Goal: Task Accomplishment & Management: Manage account settings

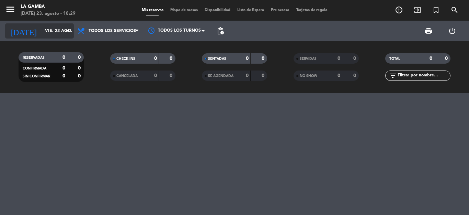
click at [70, 30] on icon "arrow_drop_down" at bounding box center [68, 31] width 8 height 8
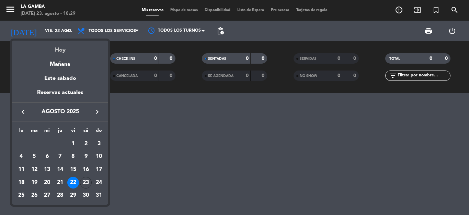
click at [66, 50] on div "Hoy" at bounding box center [60, 48] width 96 height 14
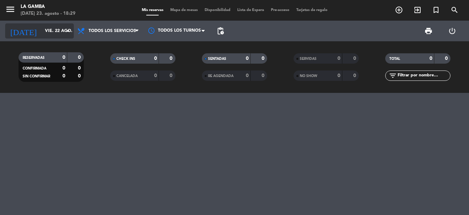
type input "sáb. 23 ago."
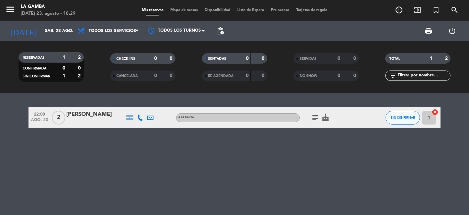
click at [313, 118] on icon "subject" at bounding box center [315, 117] width 8 height 8
click at [314, 115] on icon "subject" at bounding box center [315, 117] width 8 height 8
click at [400, 115] on span "SIN CONFIRMAR" at bounding box center [403, 117] width 24 height 4
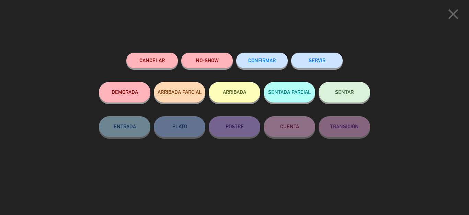
click at [272, 60] on span "CONFIRMAR" at bounding box center [261, 60] width 27 height 6
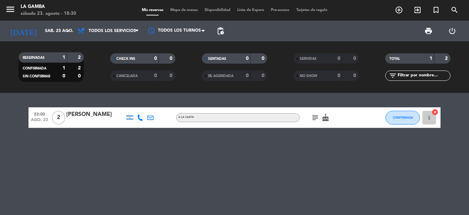
click at [313, 117] on icon "subject" at bounding box center [315, 117] width 8 height 8
